Goal: Task Accomplishment & Management: Use online tool/utility

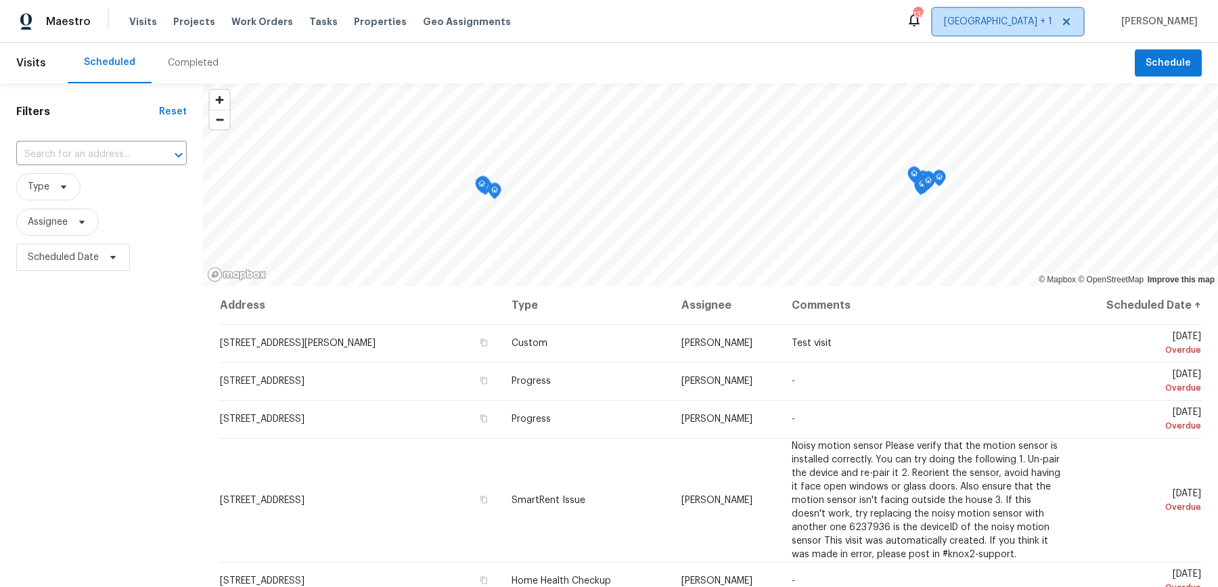
click at [1044, 24] on span "[GEOGRAPHIC_DATA] + 1" at bounding box center [998, 22] width 108 height 14
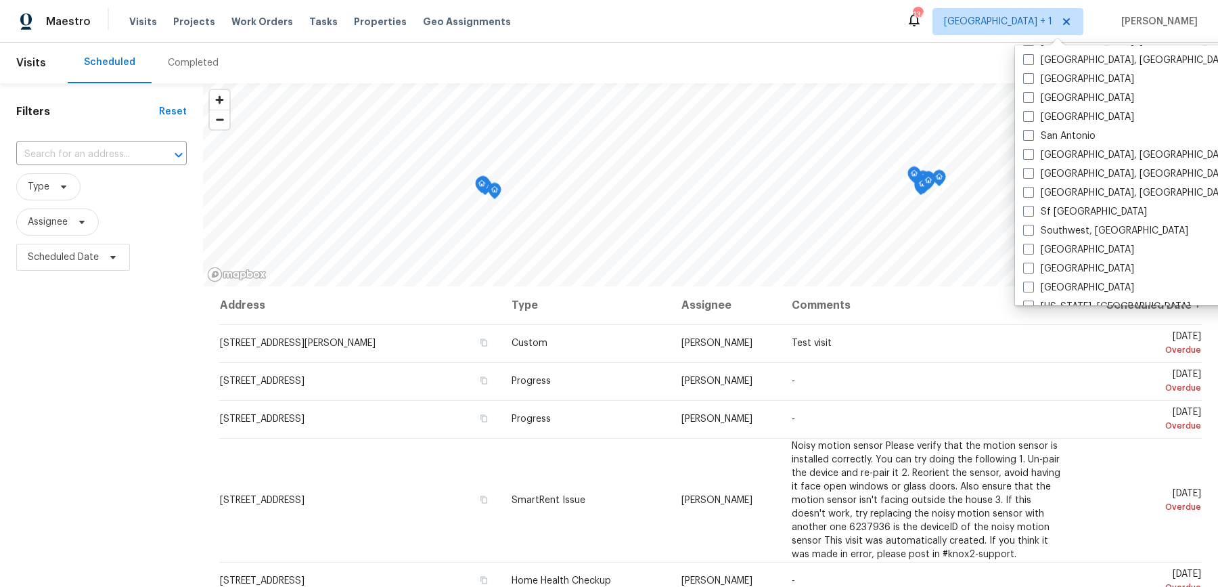
scroll to position [901, 0]
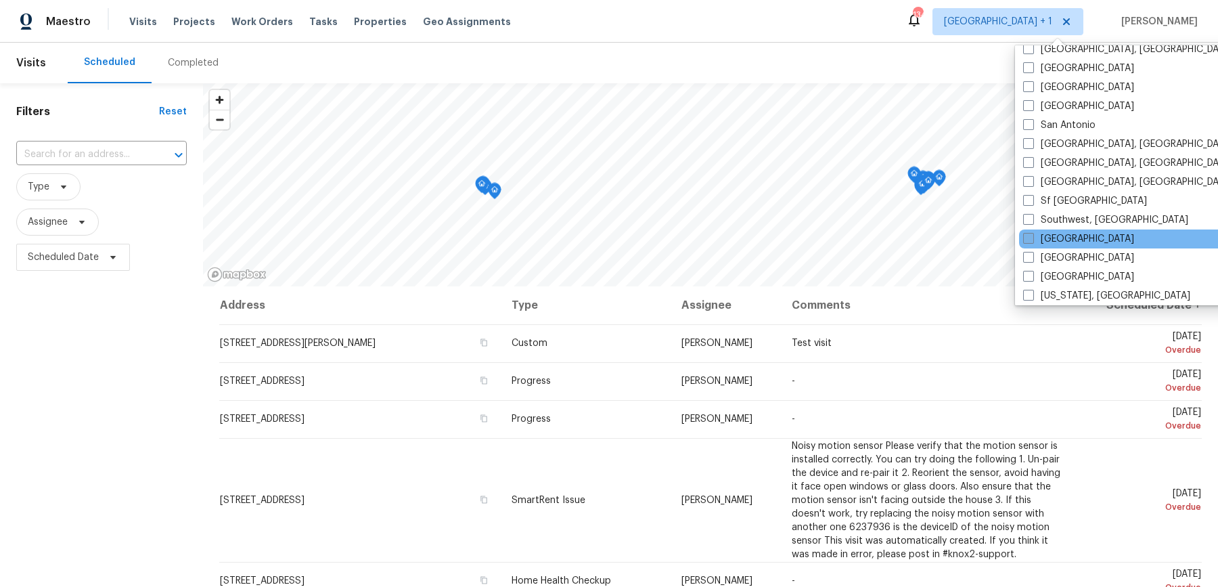
click at [1027, 233] on span at bounding box center [1028, 238] width 11 height 11
click at [1027, 232] on input "[GEOGRAPHIC_DATA]" at bounding box center [1027, 236] width 9 height 9
checkbox input "true"
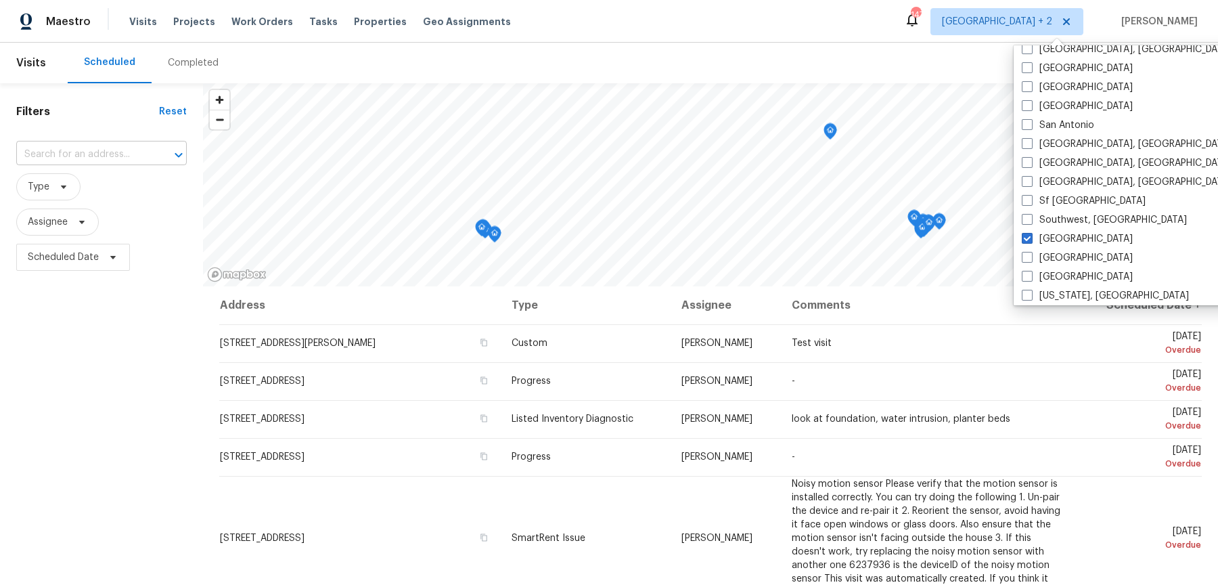
click at [54, 149] on input "text" at bounding box center [82, 154] width 133 height 21
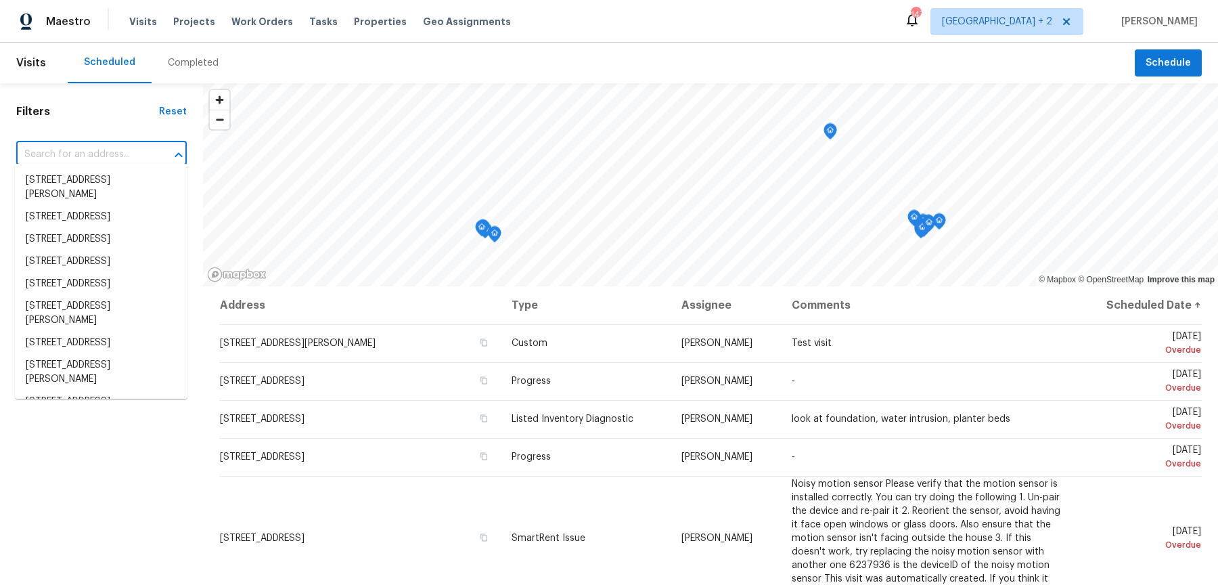
paste input "[STREET_ADDRESS]"
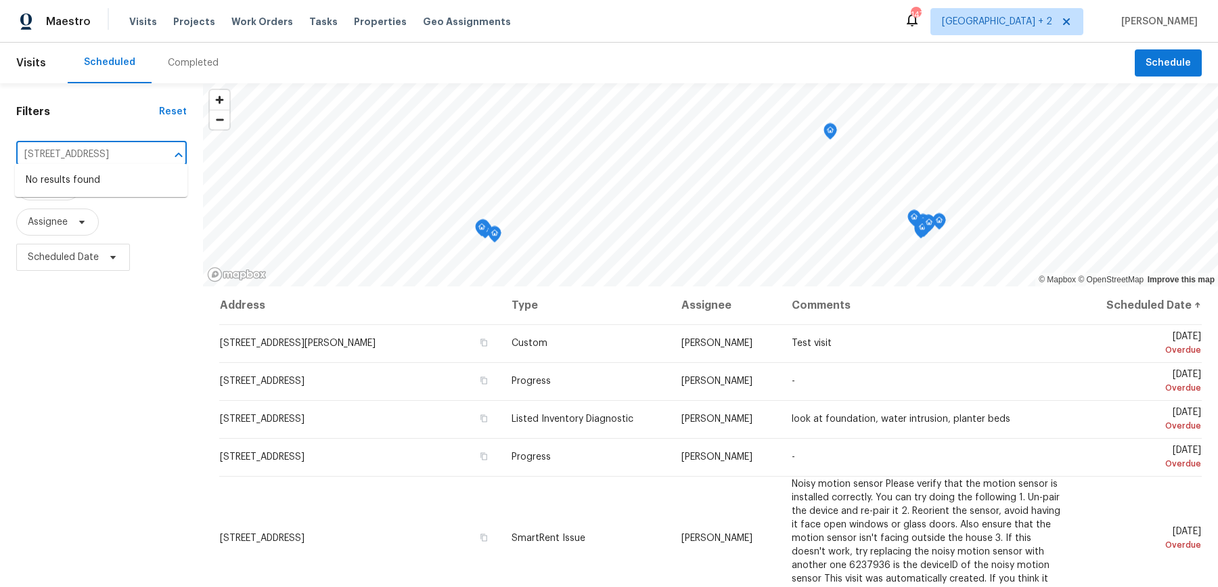
type input "[STREET_ADDRESS]"
click at [1044, 18] on span "[GEOGRAPHIC_DATA] + 2" at bounding box center [997, 22] width 110 height 14
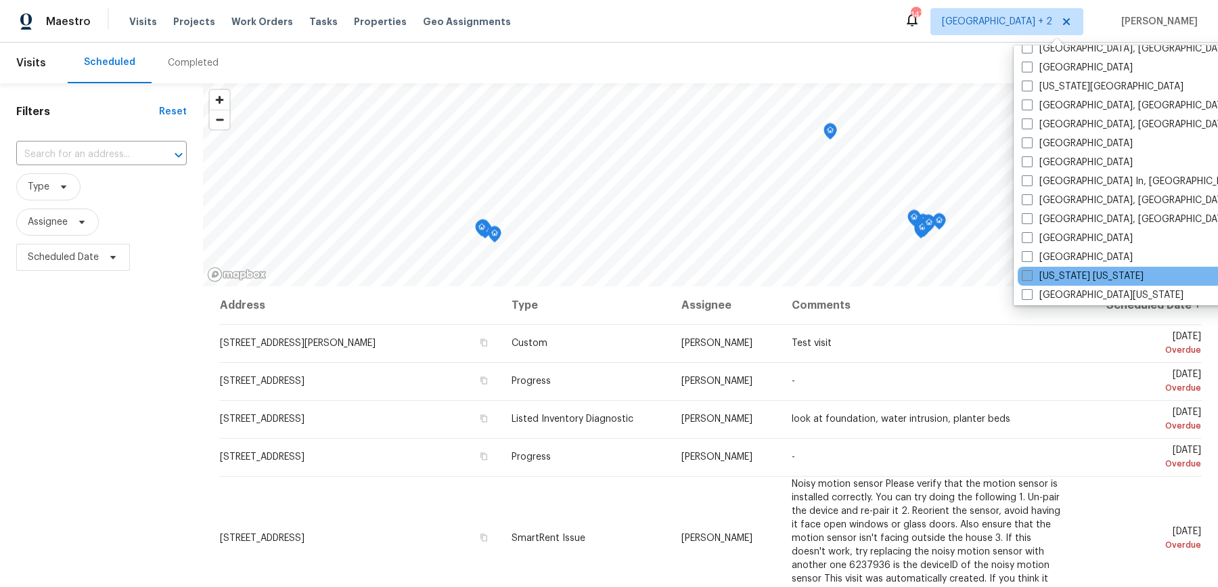
scroll to position [466, 0]
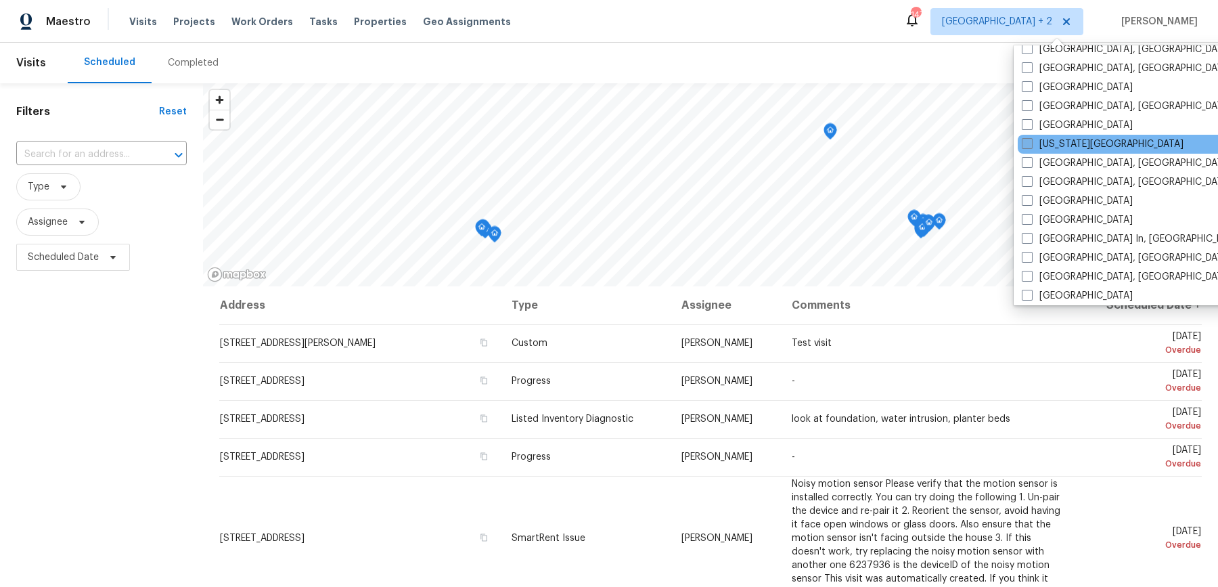
click at [1029, 138] on span at bounding box center [1027, 143] width 11 height 11
click at [1029, 137] on input "[US_STATE][GEOGRAPHIC_DATA]" at bounding box center [1026, 141] width 9 height 9
checkbox input "true"
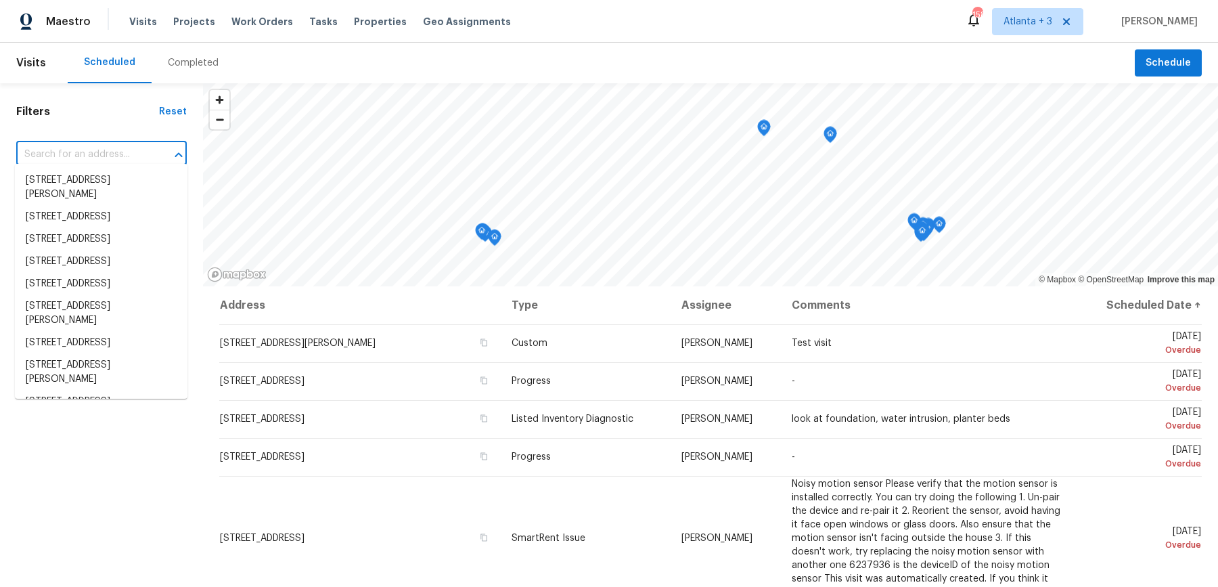
click at [93, 152] on input "text" at bounding box center [82, 154] width 133 height 21
paste input "[STREET_ADDRESS]"
type input "[STREET_ADDRESS]"
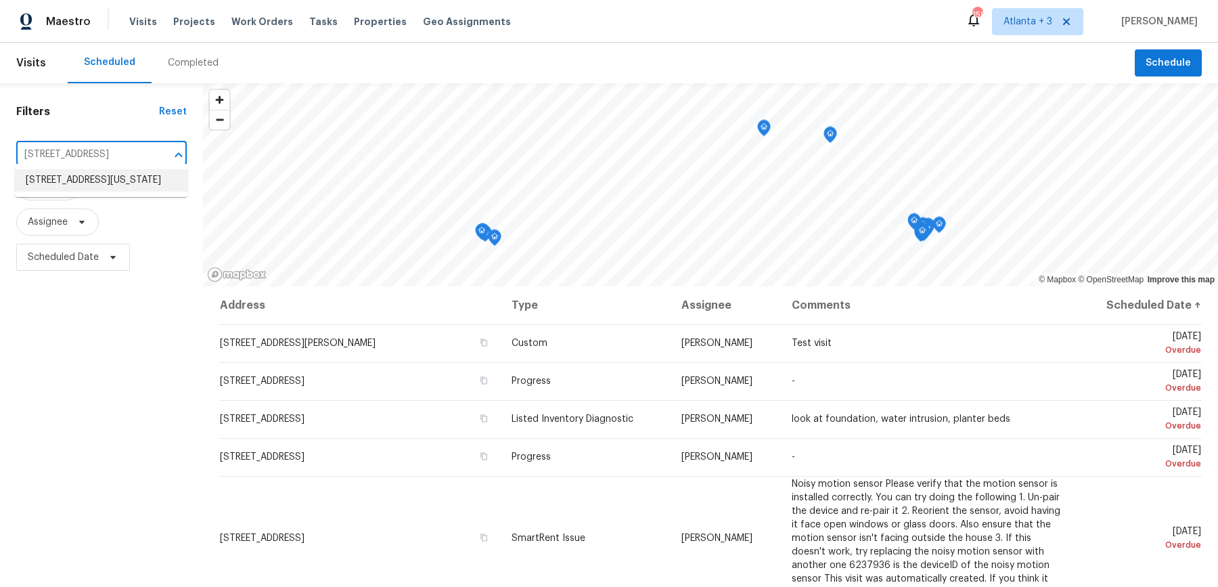
click at [97, 185] on li "[STREET_ADDRESS][US_STATE]" at bounding box center [101, 180] width 173 height 22
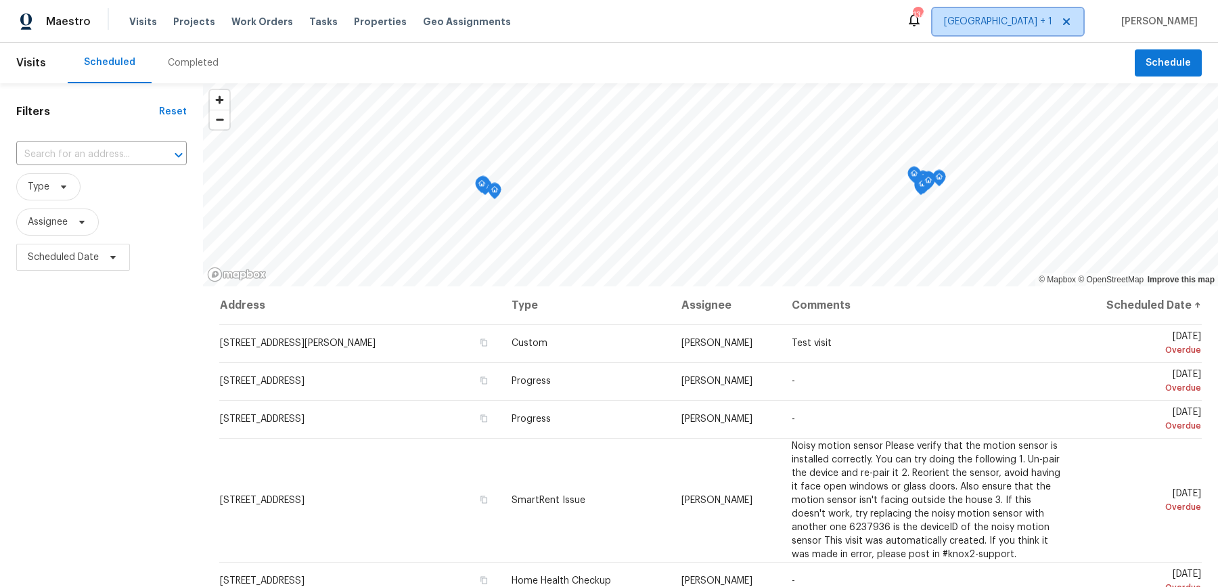
click at [1052, 20] on span "[GEOGRAPHIC_DATA] + 1" at bounding box center [998, 22] width 108 height 14
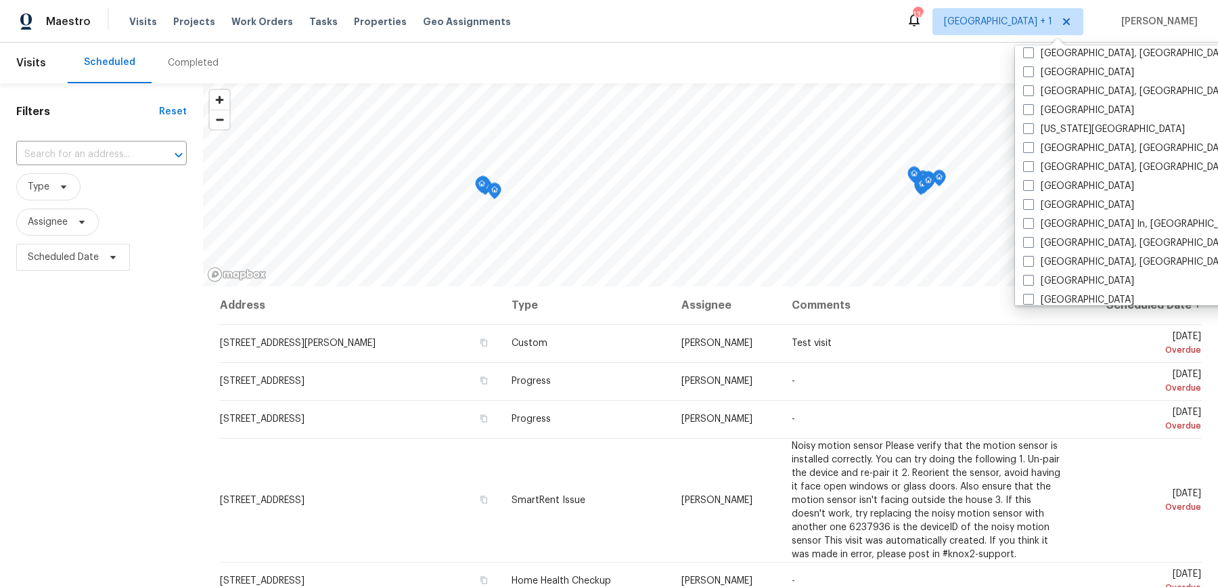
scroll to position [469, 0]
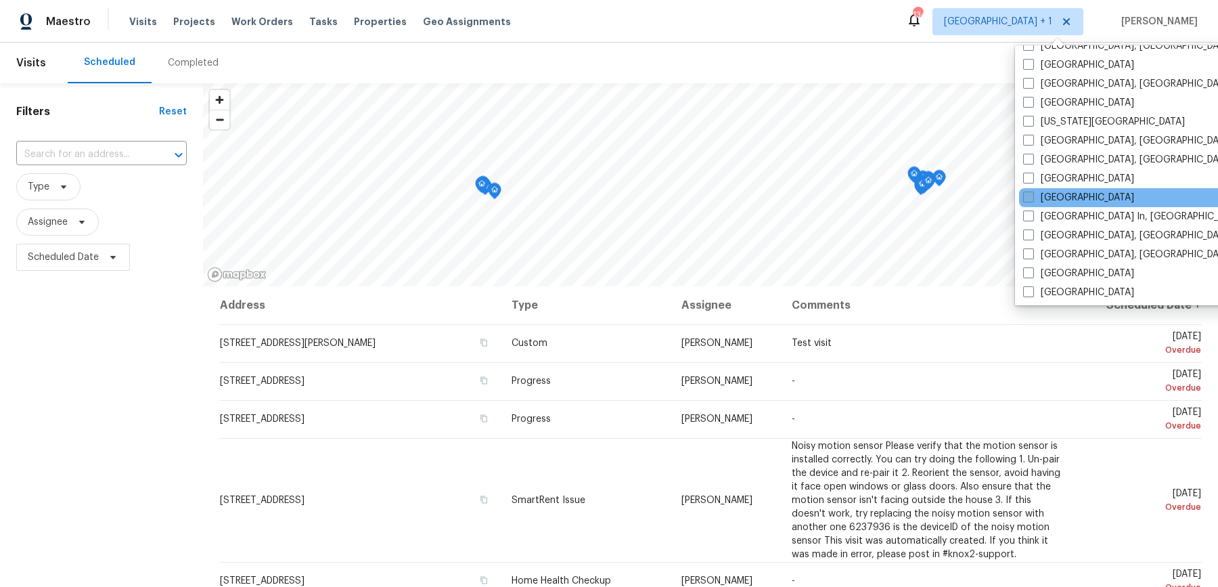
click at [1029, 192] on span at bounding box center [1028, 197] width 11 height 11
click at [1029, 191] on input "[GEOGRAPHIC_DATA]" at bounding box center [1027, 195] width 9 height 9
checkbox input "true"
click at [63, 160] on body "Maestro Visits Projects Work Orders Tasks Properties Geo Assignments 141 Atlant…" at bounding box center [609, 293] width 1218 height 587
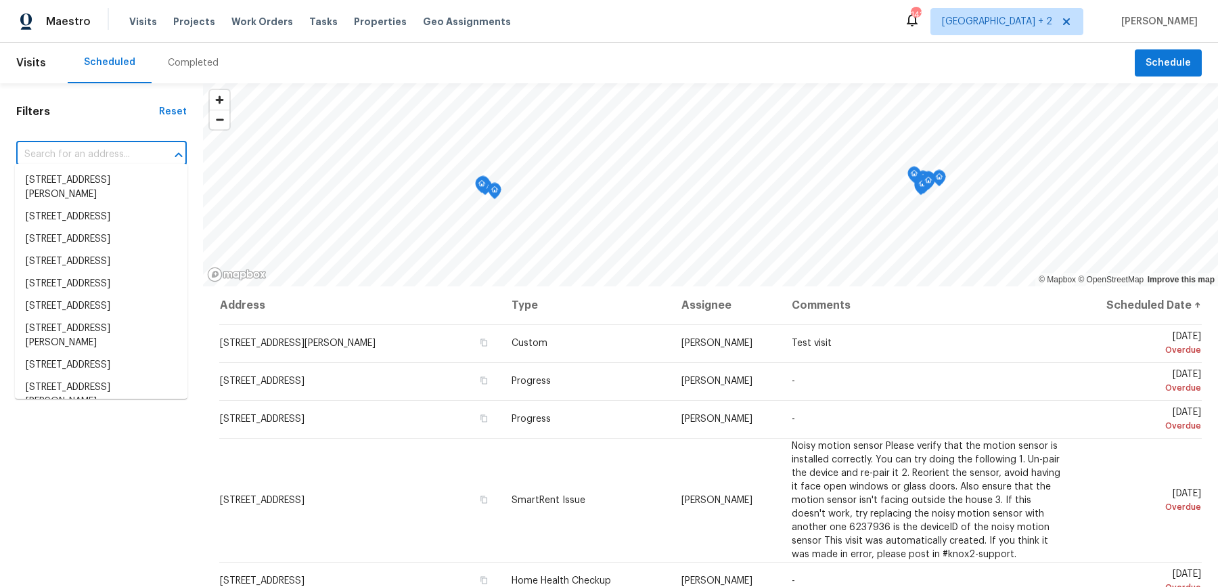
paste input "546 Orange Creek Rd"
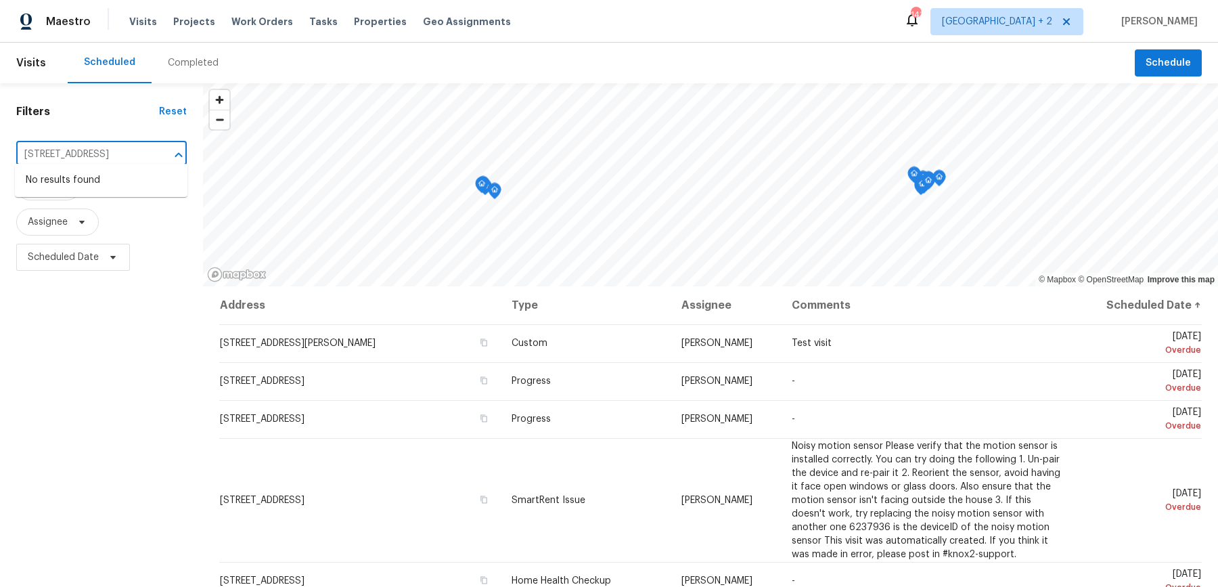
type input "546 Orange Creek Rd"
click at [1073, 14] on span "[GEOGRAPHIC_DATA] + 2" at bounding box center [1007, 21] width 153 height 27
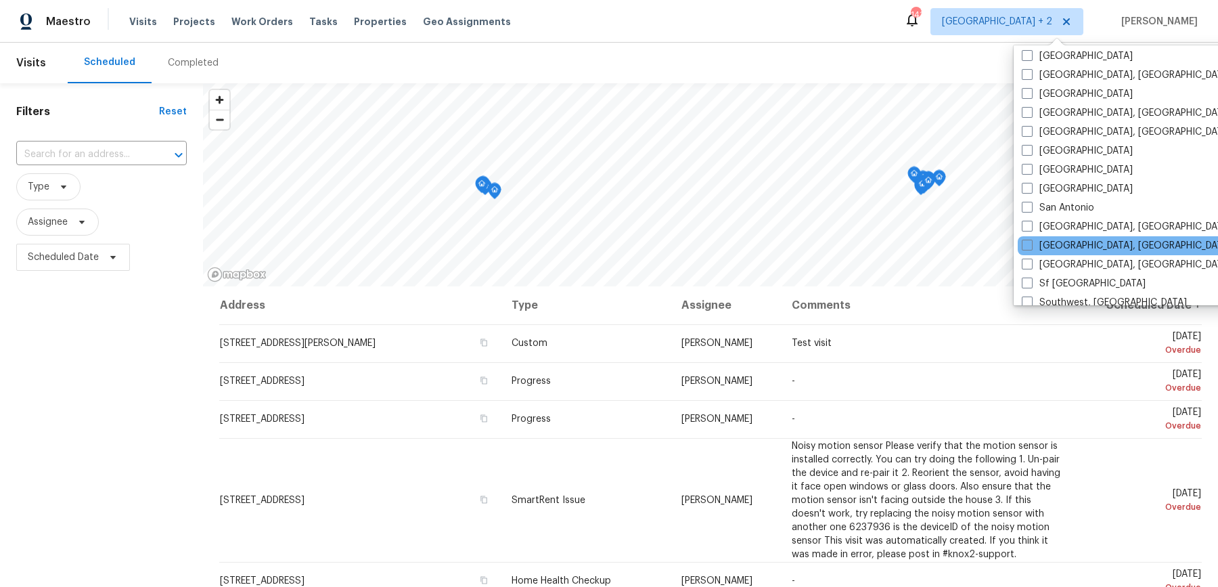
scroll to position [803, 0]
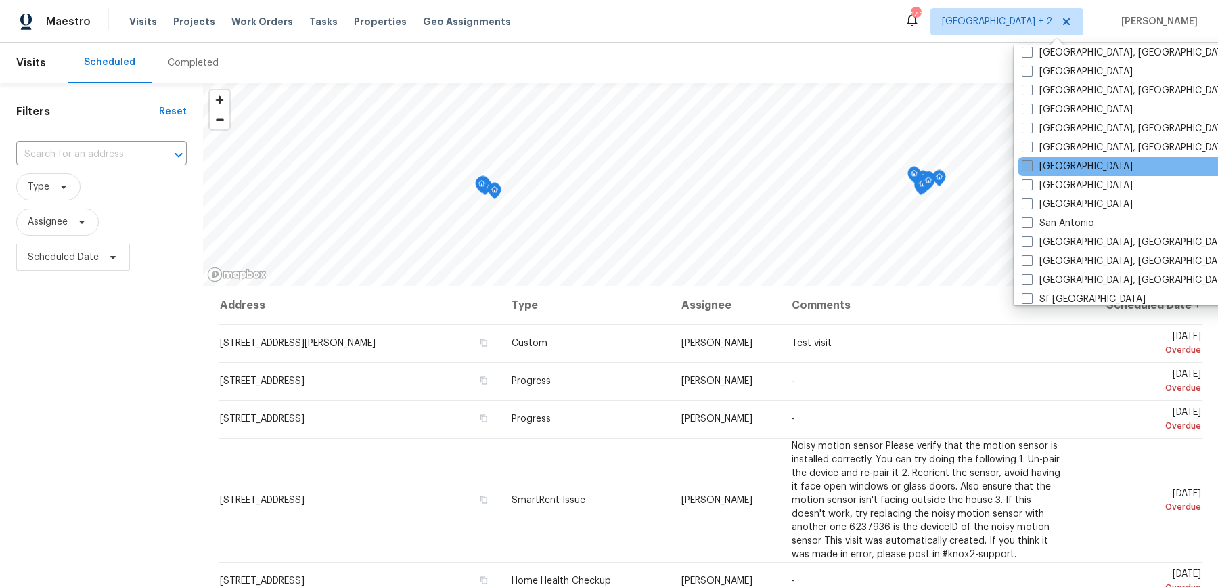
click at [1031, 160] on span at bounding box center [1027, 165] width 11 height 11
click at [1031, 160] on input "[GEOGRAPHIC_DATA]" at bounding box center [1026, 164] width 9 height 9
checkbox input "true"
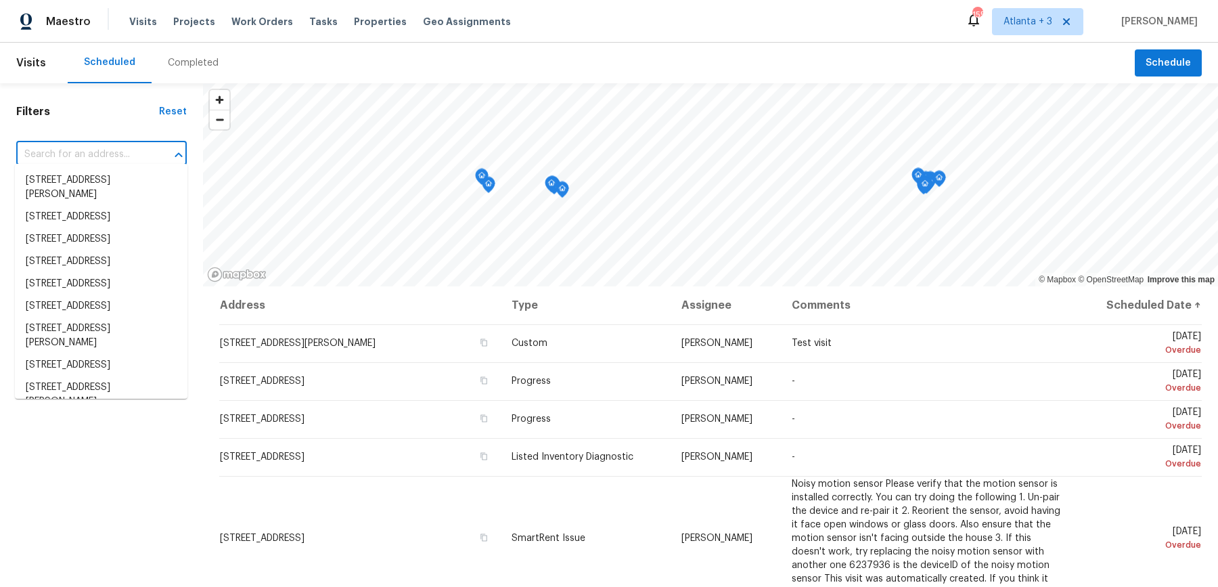
click at [133, 146] on input "text" at bounding box center [82, 154] width 133 height 21
paste input "546 Orange Creek Rd"
type input "546 Orange Creek Rd"
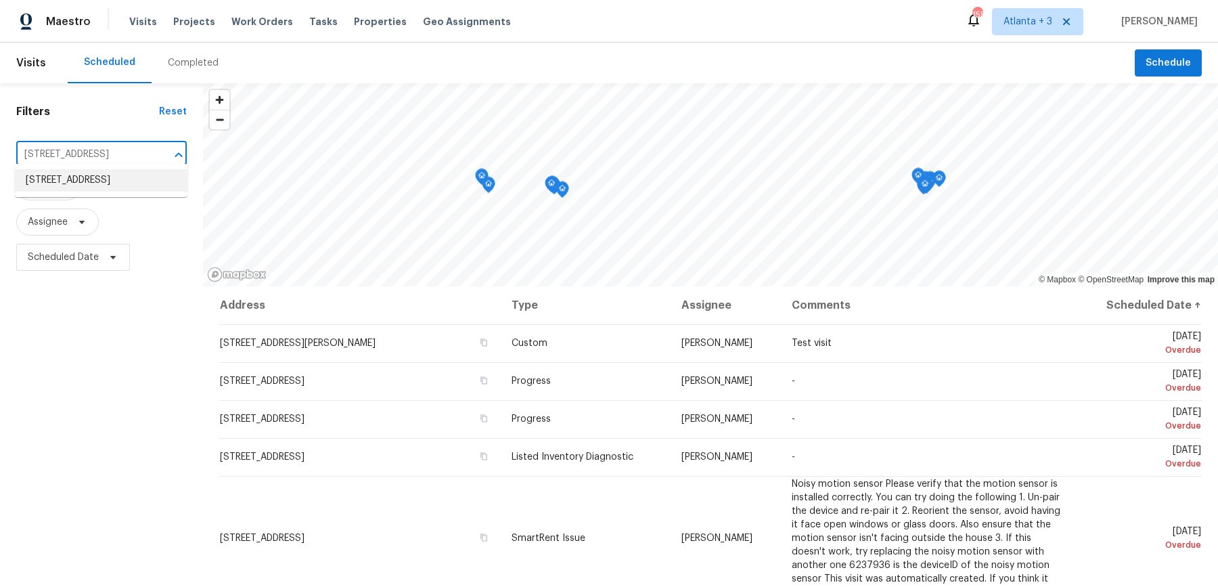
click at [124, 187] on li "546 Orange Creek Rd, Perris, CA 92571" at bounding box center [101, 180] width 173 height 22
